Goal: Task Accomplishment & Management: Manage account settings

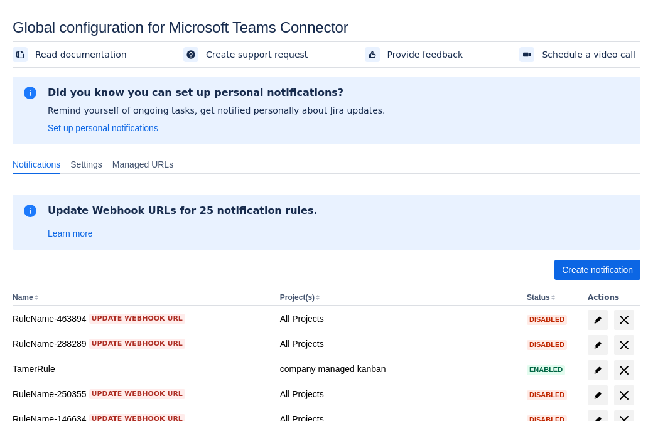
click at [597, 270] on span "Create notification" at bounding box center [597, 270] width 71 height 20
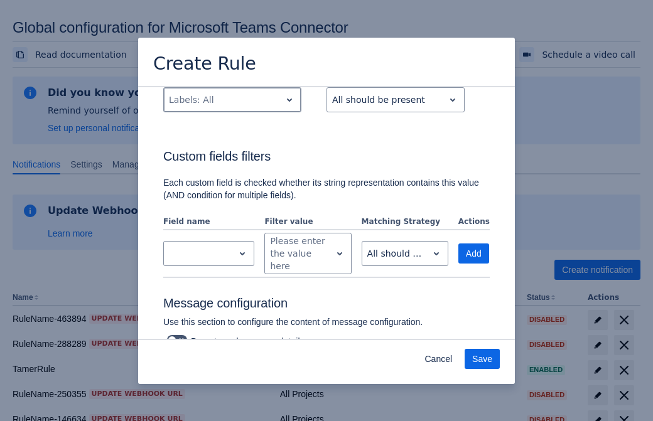
click at [232, 107] on div "Scrollable content" at bounding box center [222, 99] width 107 height 15
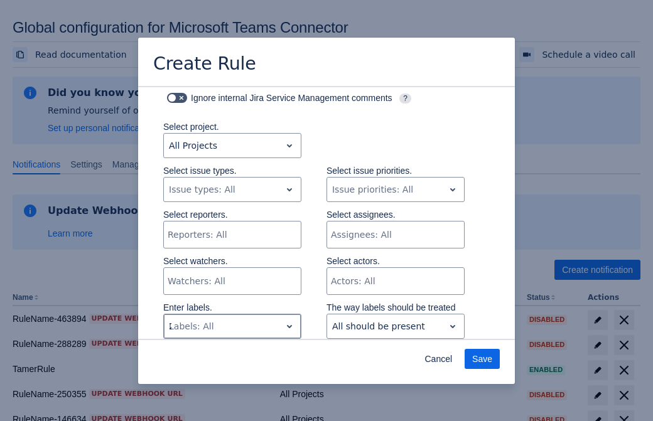
type input "286399_label"
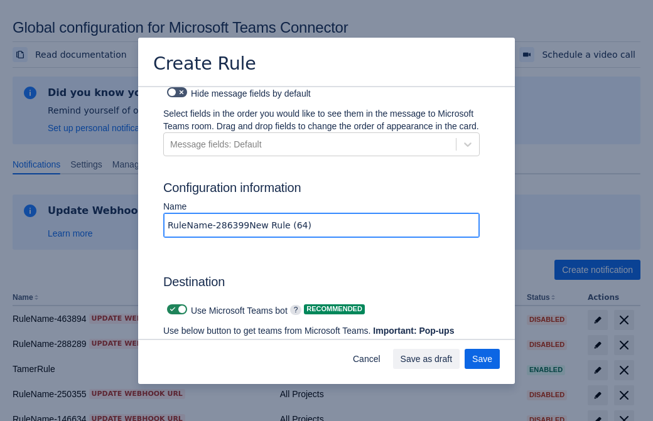
type input "RuleName-286399New Rule (64)"
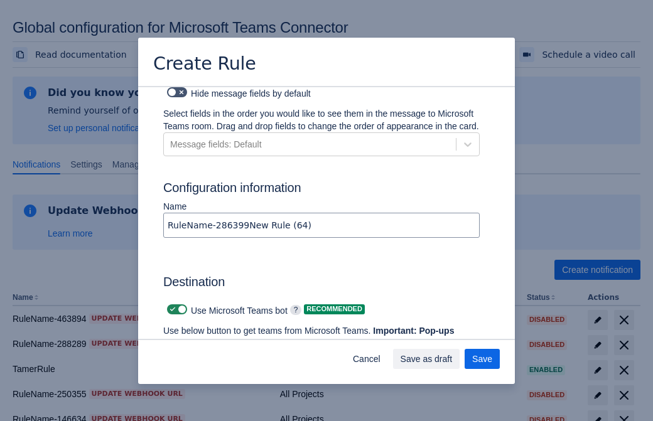
click at [171, 305] on span "Scrollable content" at bounding box center [173, 310] width 10 height 10
click at [171, 306] on input "Scrollable content" at bounding box center [171, 310] width 8 height 8
checkbox input "false"
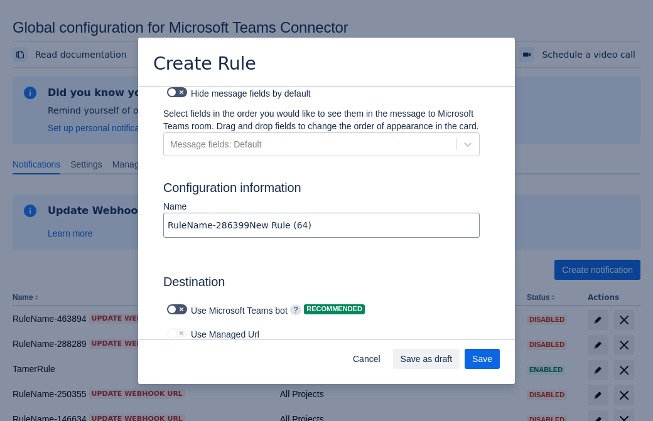
type input "https://prod-172.westeurope.logic.azure.com:443/workflows/ae977bb6ae334c9d95dfe…"
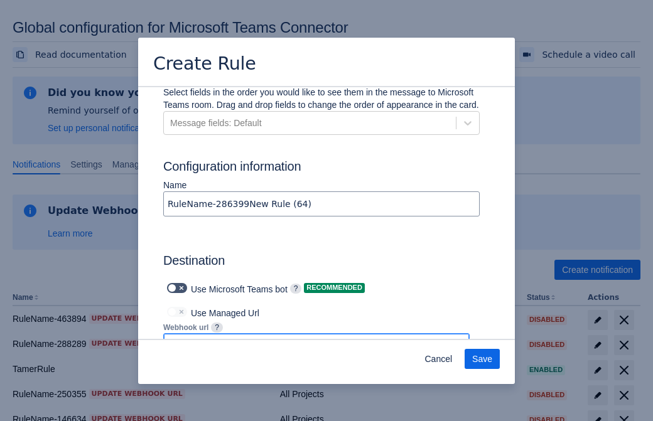
click at [482, 359] on span "Save" at bounding box center [482, 359] width 20 height 20
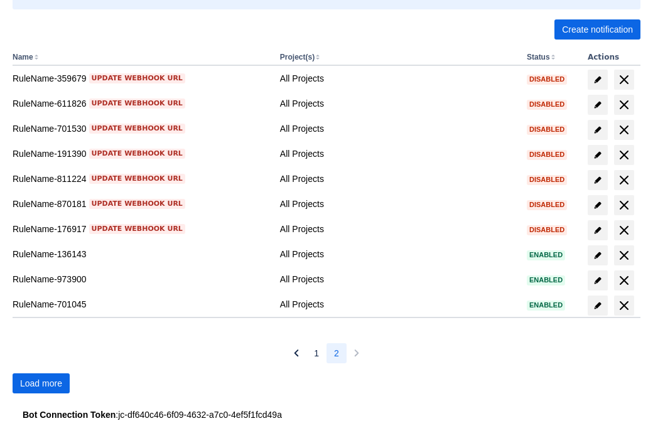
click at [41, 384] on span "Load more" at bounding box center [41, 384] width 42 height 20
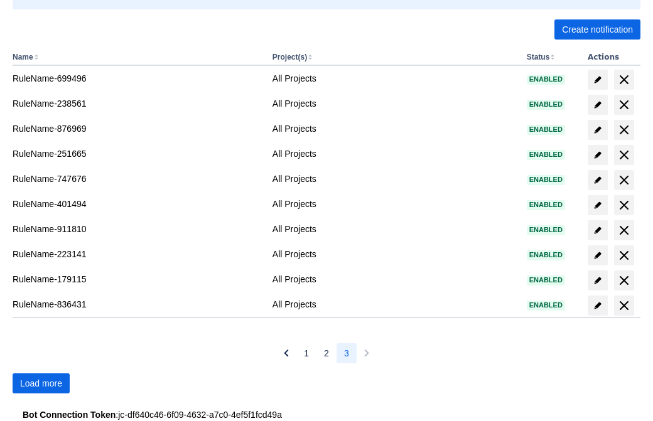
click at [41, 384] on span "Load more" at bounding box center [41, 384] width 42 height 20
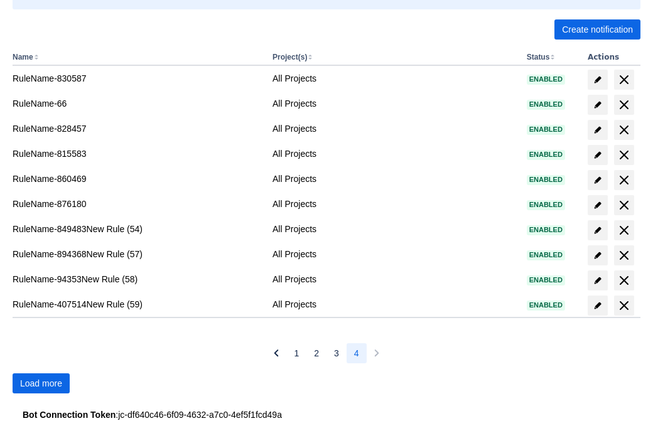
click at [41, 384] on span "Load more" at bounding box center [41, 384] width 42 height 20
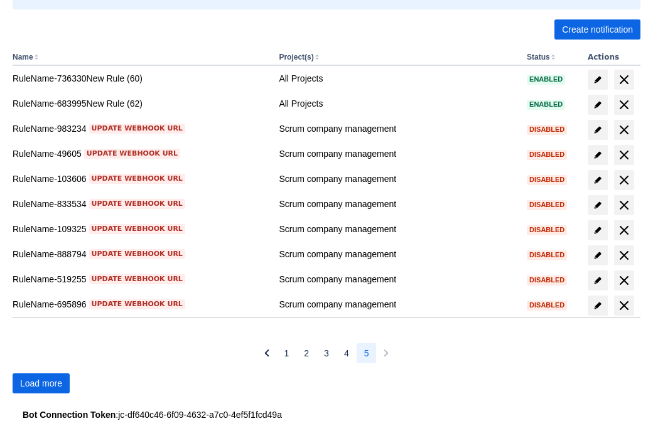
click at [41, 384] on span "Load more" at bounding box center [41, 384] width 42 height 20
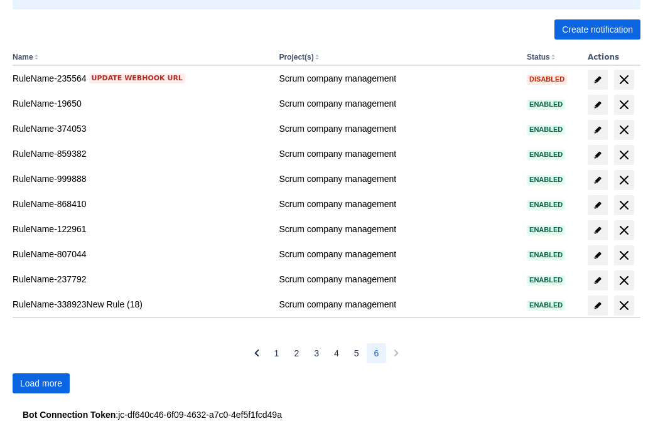
click at [41, 384] on span "Load more" at bounding box center [41, 384] width 42 height 20
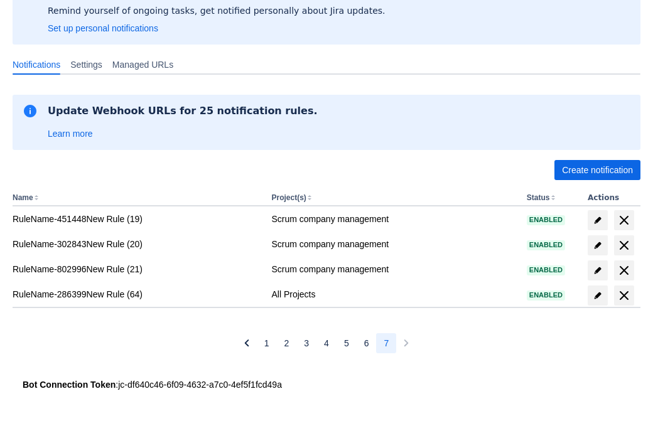
scroll to position [100, 0]
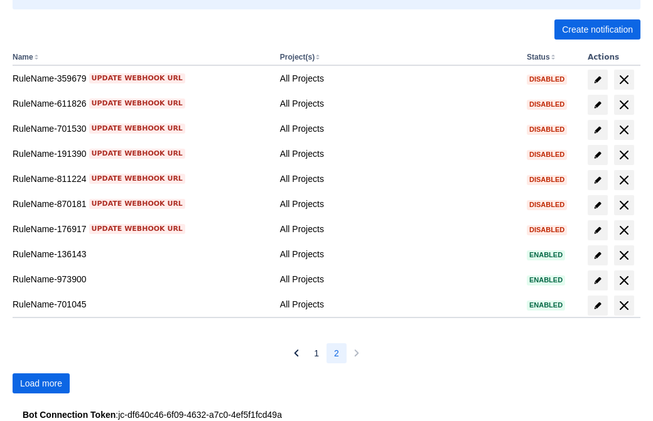
click at [41, 384] on span "Load more" at bounding box center [41, 384] width 42 height 20
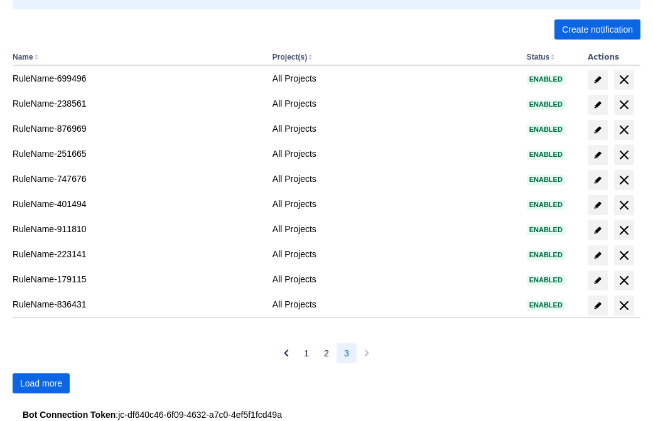
click at [41, 384] on span "Load more" at bounding box center [41, 384] width 42 height 20
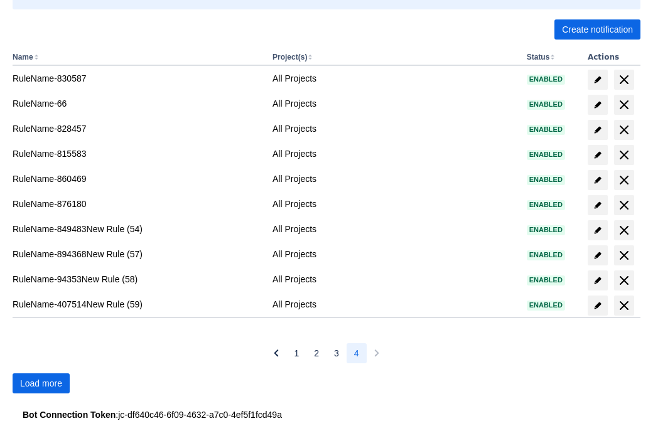
click at [41, 384] on span "Load more" at bounding box center [41, 384] width 42 height 20
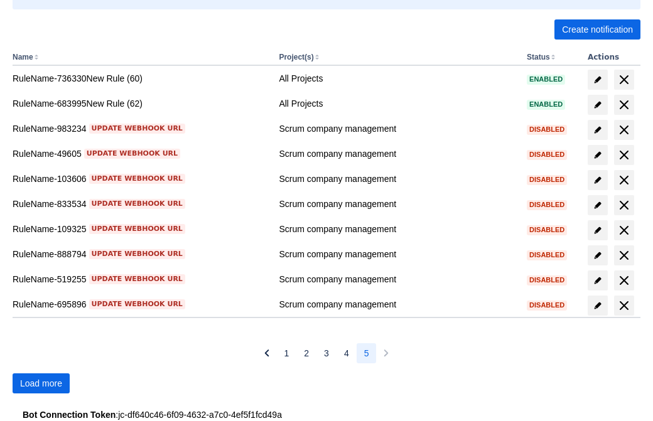
click at [41, 384] on span "Load more" at bounding box center [41, 384] width 42 height 20
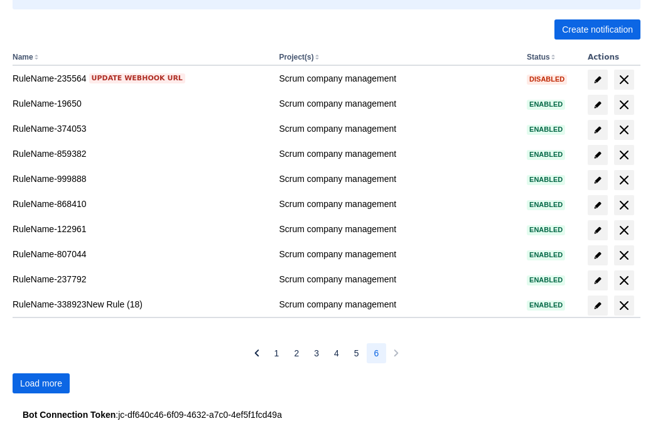
click at [41, 384] on span "Load more" at bounding box center [41, 384] width 42 height 20
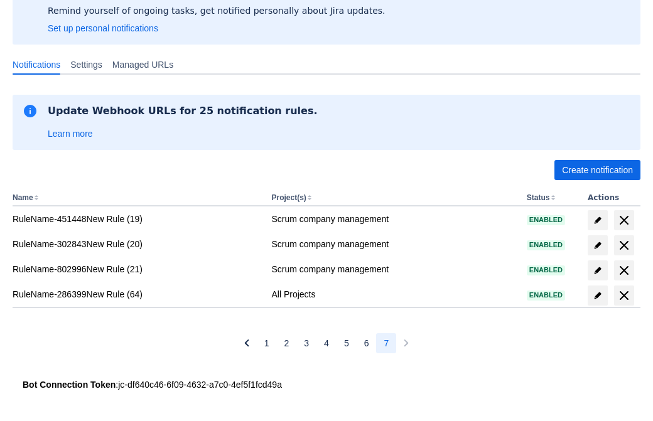
click at [624, 296] on span "delete" at bounding box center [624, 295] width 15 height 15
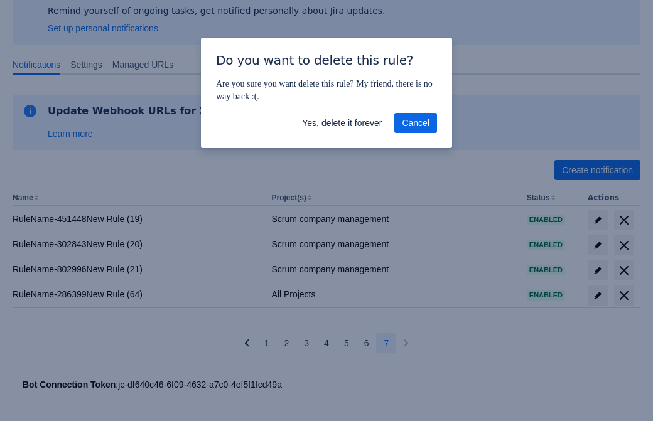
click at [342, 123] on span "Yes, delete it forever" at bounding box center [342, 123] width 80 height 20
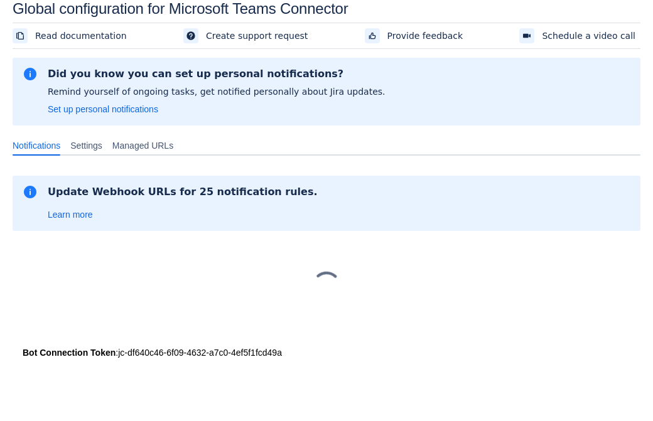
scroll to position [19, 0]
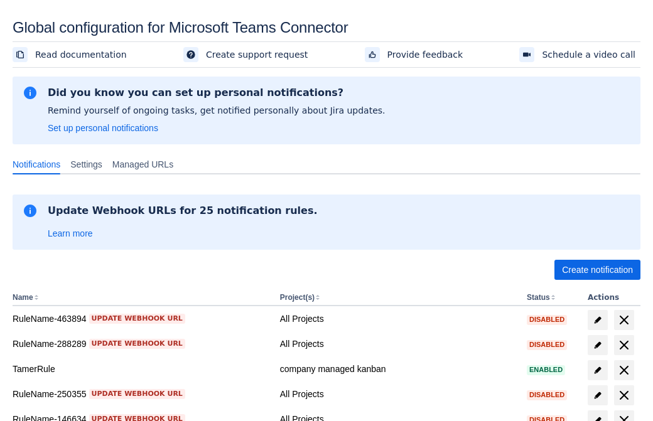
click at [597, 270] on span "Create notification" at bounding box center [597, 270] width 71 height 20
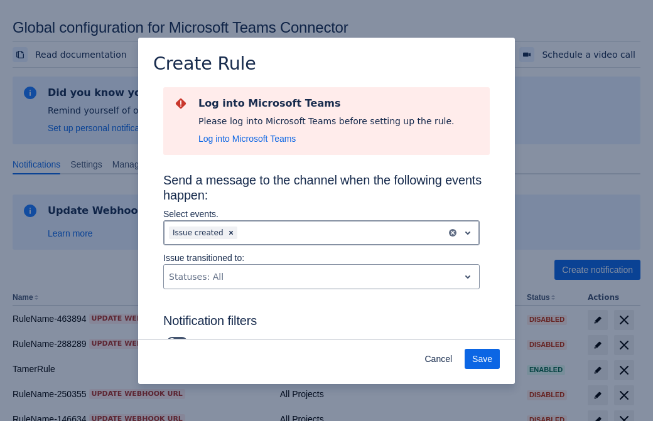
click at [322, 233] on div "Scrollable content" at bounding box center [341, 232] width 202 height 15
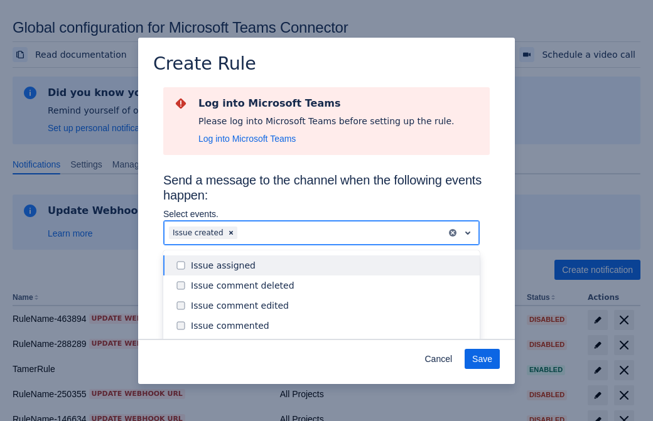
click at [332, 340] on div "Issue created" at bounding box center [331, 346] width 281 height 13
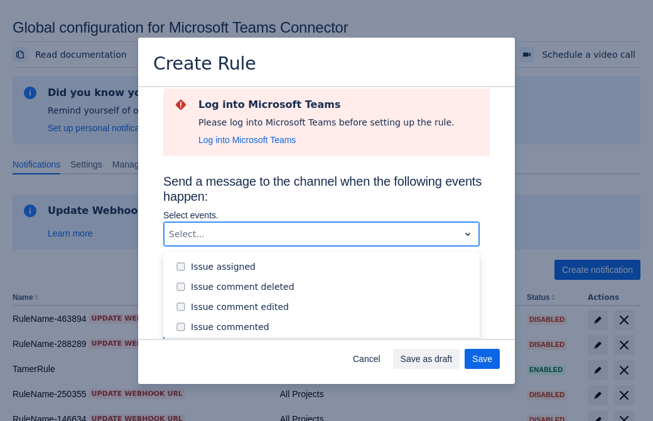
scroll to position [135, 0]
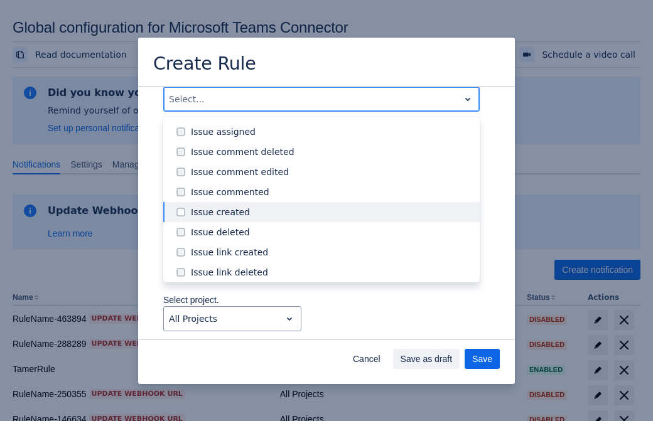
click at [332, 327] on div "Issue updated" at bounding box center [331, 333] width 281 height 13
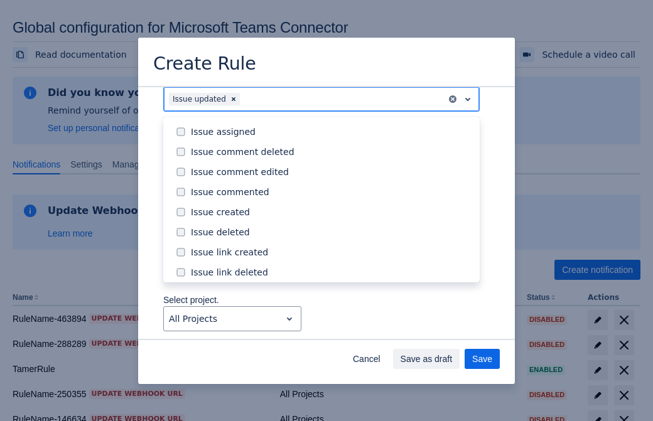
scroll to position [133, 0]
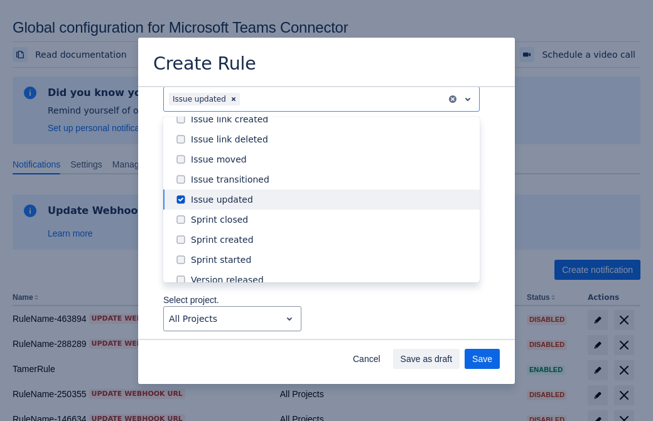
type input "658379_label"
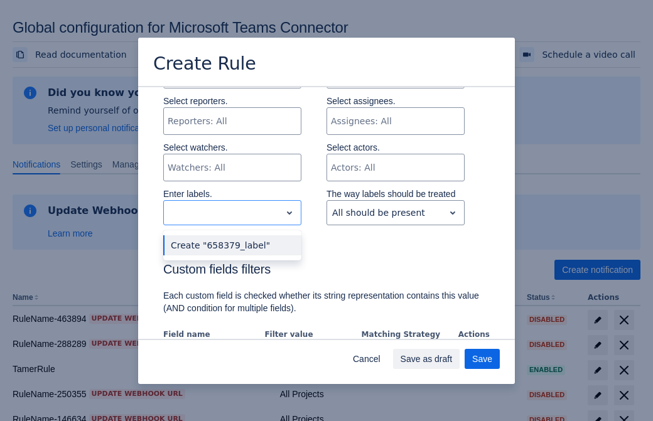
scroll to position [810, 0]
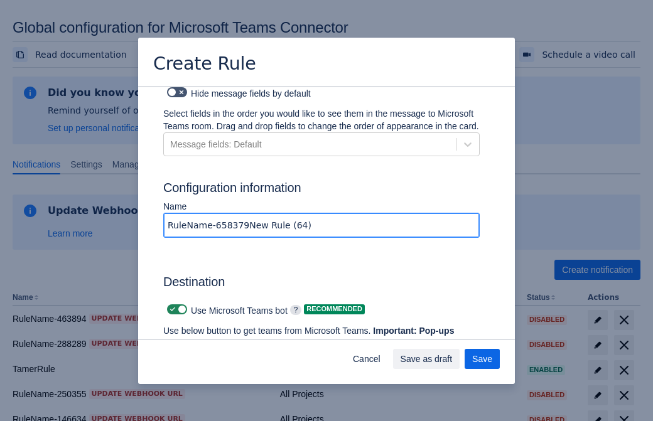
type input "RuleName-658379New Rule (64)"
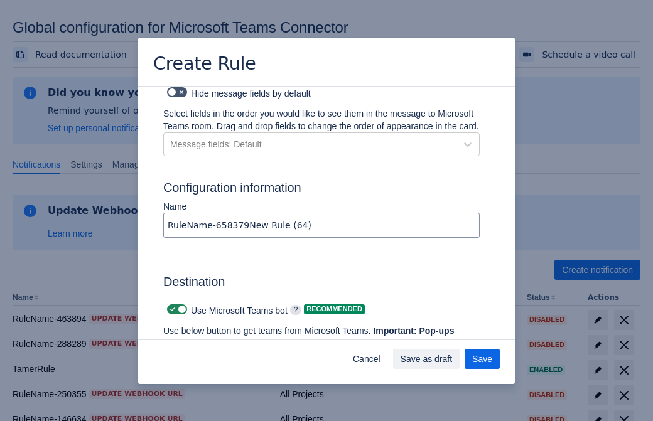
click at [171, 305] on span "Scrollable content" at bounding box center [173, 310] width 10 height 10
click at [171, 306] on input "Scrollable content" at bounding box center [171, 310] width 8 height 8
checkbox input "false"
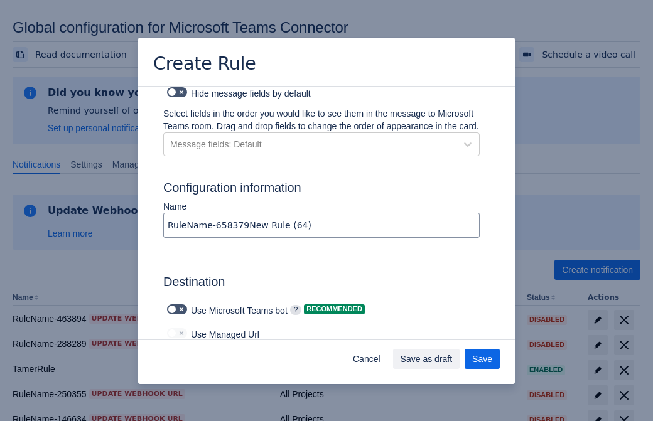
type input "https://prod-112.westeurope.logic.azure.com:443/workflows/bae959254738451b85002…"
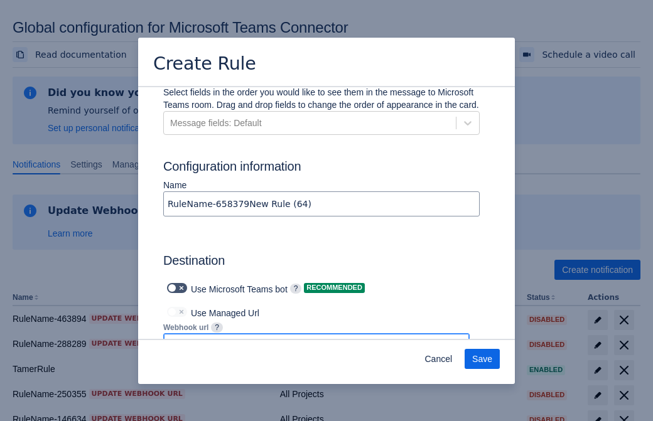
click at [482, 359] on span "Save" at bounding box center [482, 359] width 20 height 20
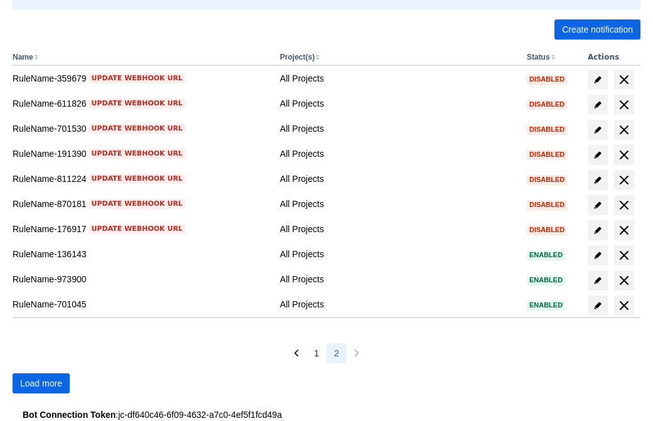
click at [41, 384] on span "Load more" at bounding box center [41, 384] width 42 height 20
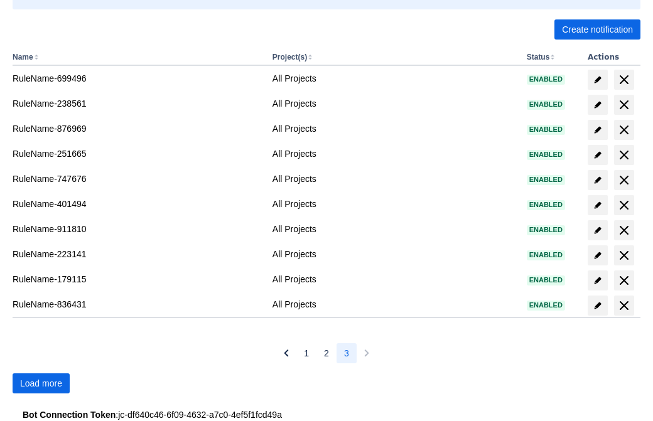
click at [41, 384] on span "Load more" at bounding box center [41, 384] width 42 height 20
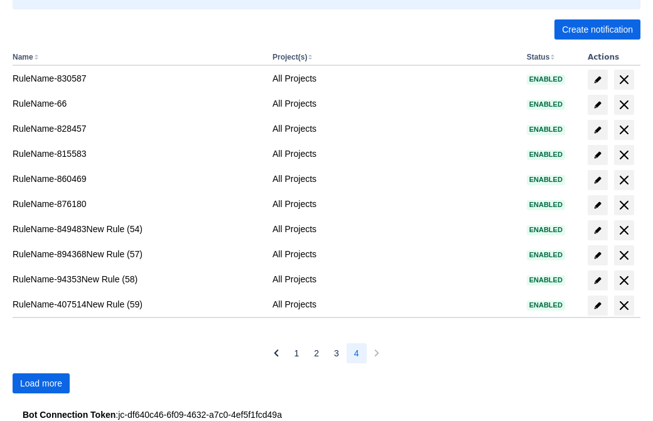
click at [41, 384] on span "Load more" at bounding box center [41, 384] width 42 height 20
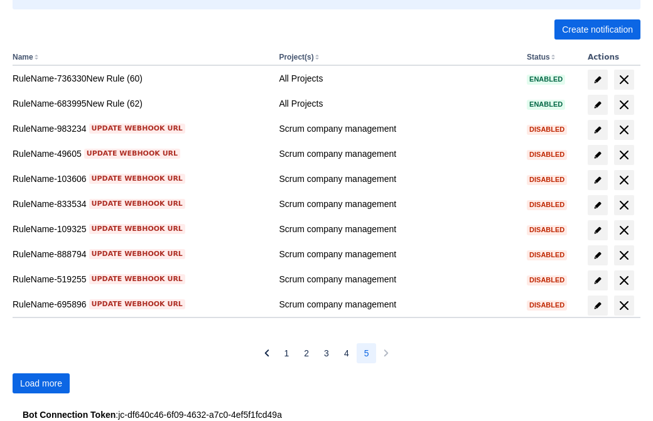
click at [41, 384] on span "Load more" at bounding box center [41, 384] width 42 height 20
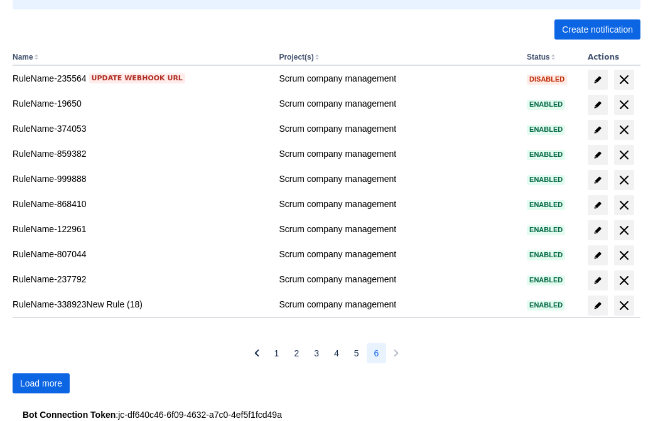
click at [41, 384] on span "Load more" at bounding box center [41, 384] width 42 height 20
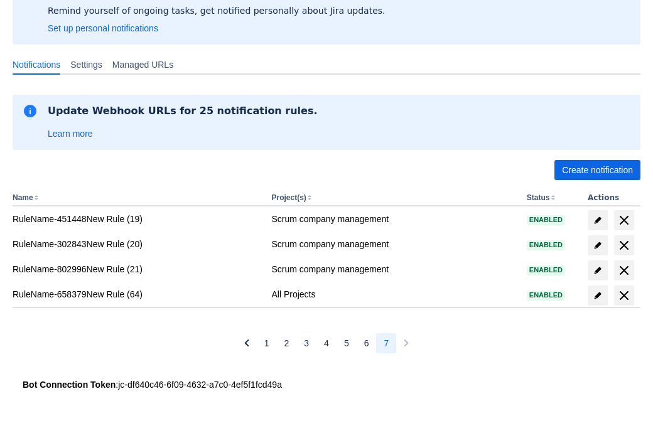
scroll to position [100, 0]
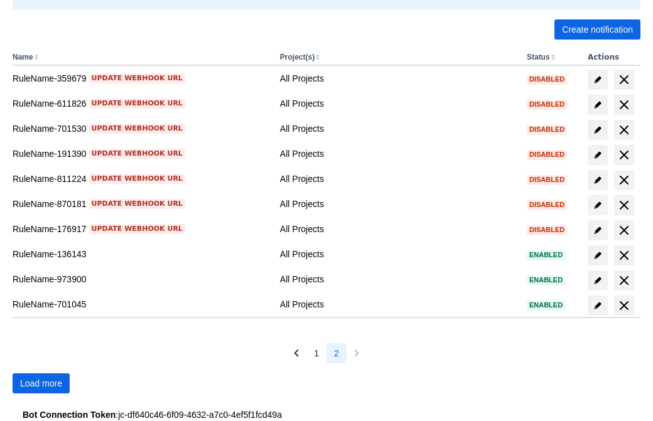
click at [41, 384] on span "Load more" at bounding box center [41, 384] width 42 height 20
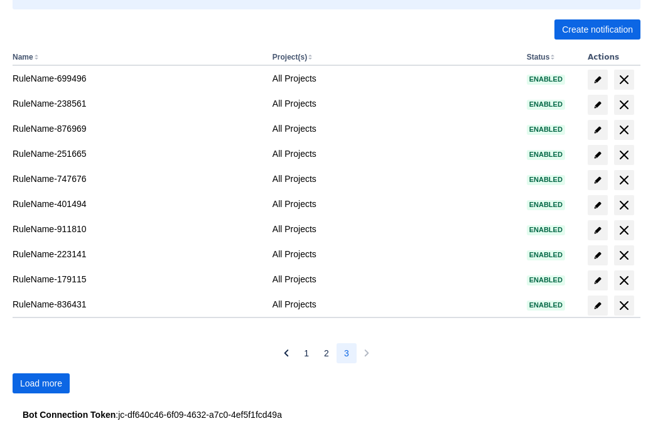
click at [41, 384] on span "Load more" at bounding box center [41, 384] width 42 height 20
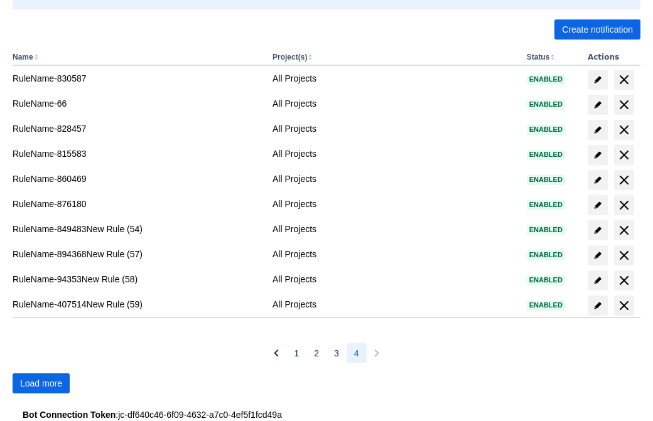
click at [41, 384] on span "Load more" at bounding box center [41, 384] width 42 height 20
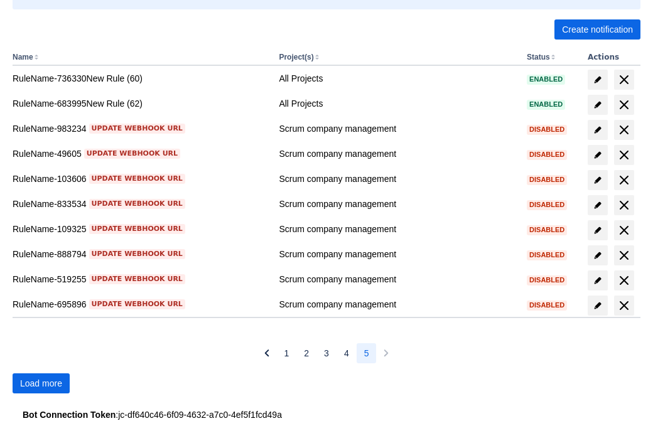
click at [41, 384] on span "Load more" at bounding box center [41, 384] width 42 height 20
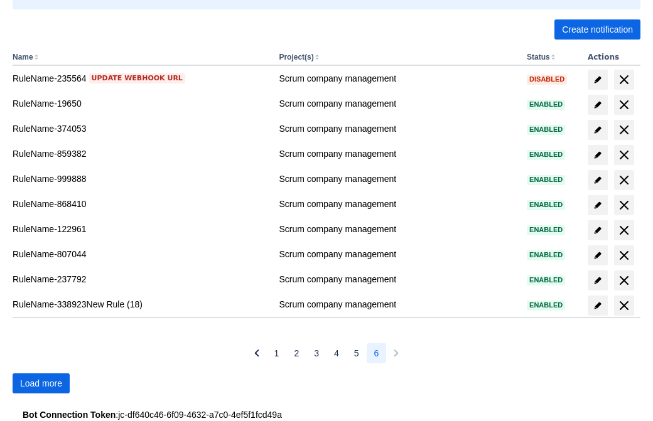
click at [41, 384] on span "Load more" at bounding box center [41, 384] width 42 height 20
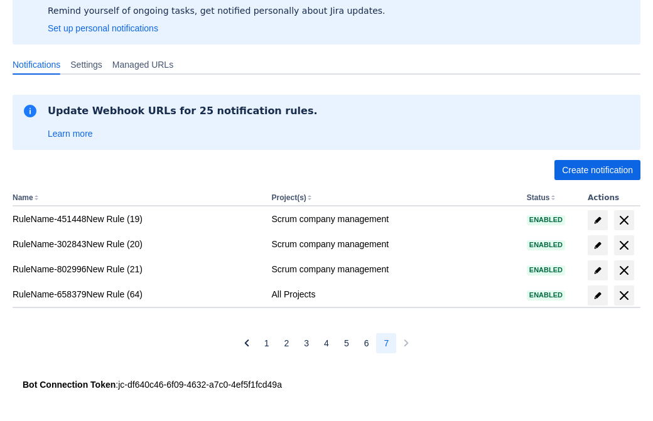
scroll to position [100, 0]
click at [624, 296] on span "delete" at bounding box center [624, 295] width 15 height 15
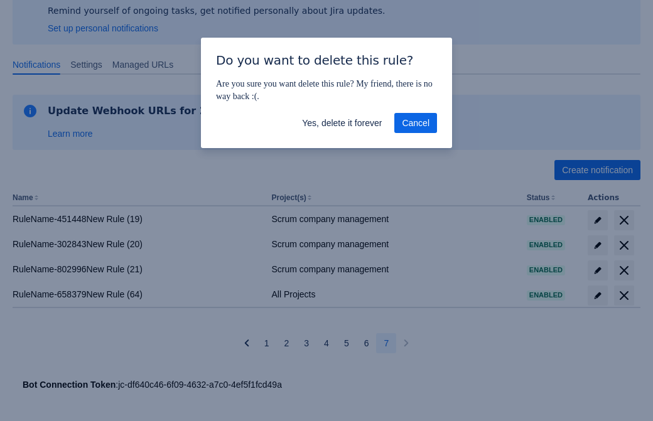
click at [342, 123] on span "Yes, delete it forever" at bounding box center [342, 123] width 80 height 20
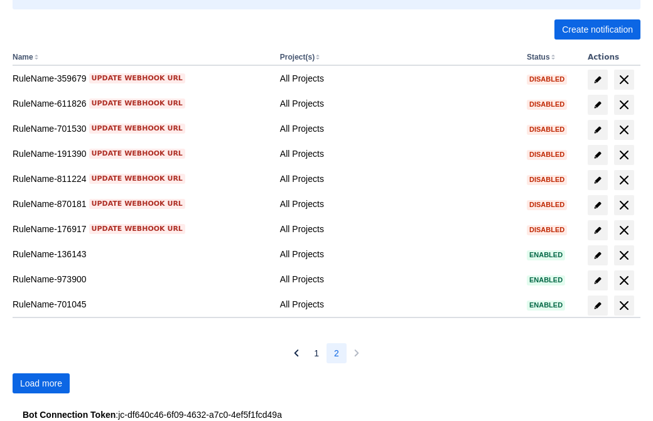
click at [41, 384] on span "Load more" at bounding box center [41, 384] width 42 height 20
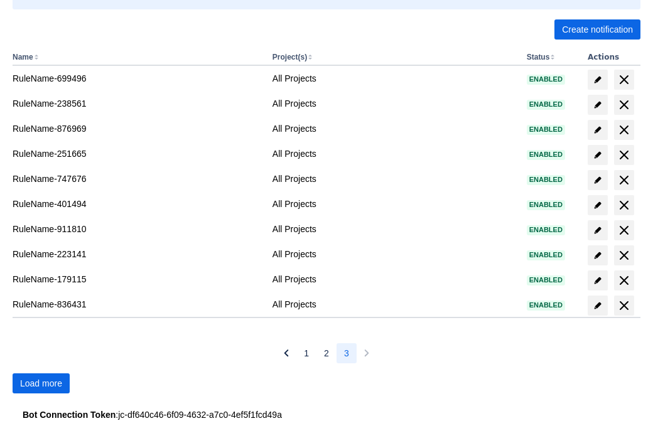
click at [41, 384] on span "Load more" at bounding box center [41, 384] width 42 height 20
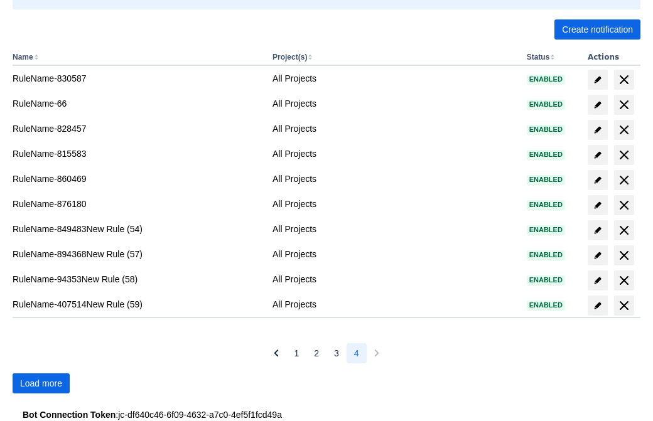
click at [41, 384] on span "Load more" at bounding box center [41, 384] width 42 height 20
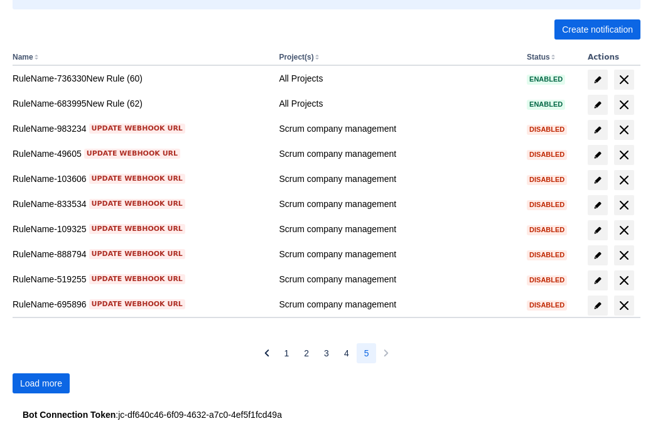
click at [41, 384] on span "Load more" at bounding box center [41, 384] width 42 height 20
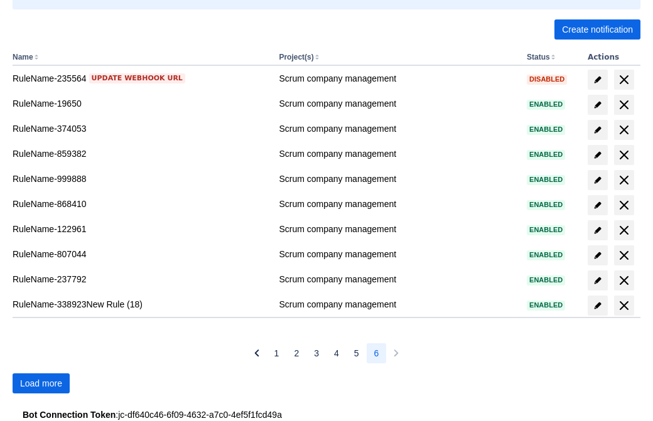
click at [41, 384] on span "Load more" at bounding box center [41, 384] width 42 height 20
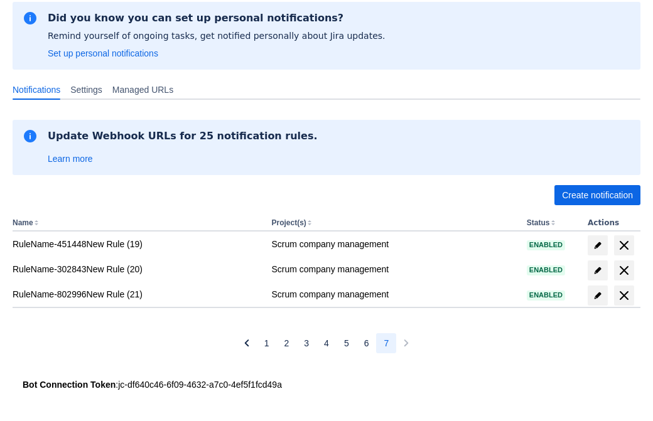
scroll to position [75, 0]
